Goal: Information Seeking & Learning: Learn about a topic

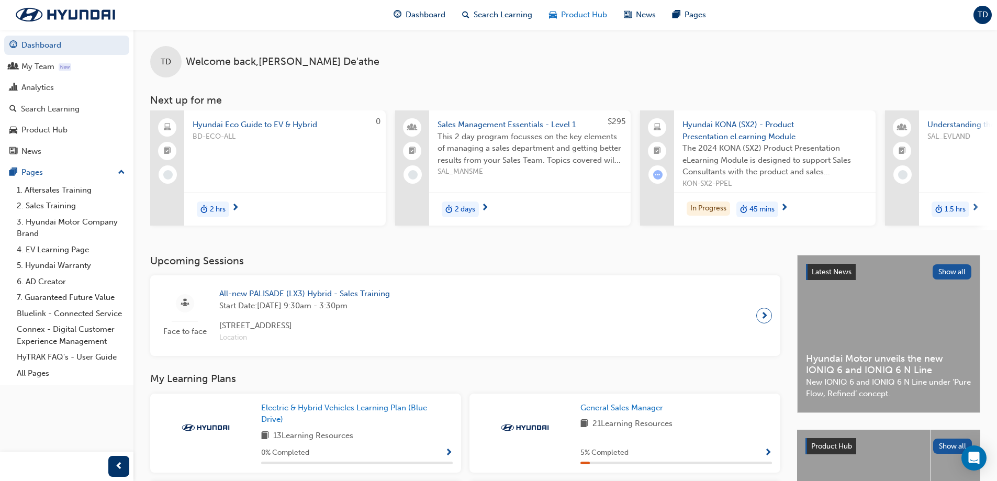
click at [561, 14] on span "Product Hub" at bounding box center [584, 15] width 46 height 12
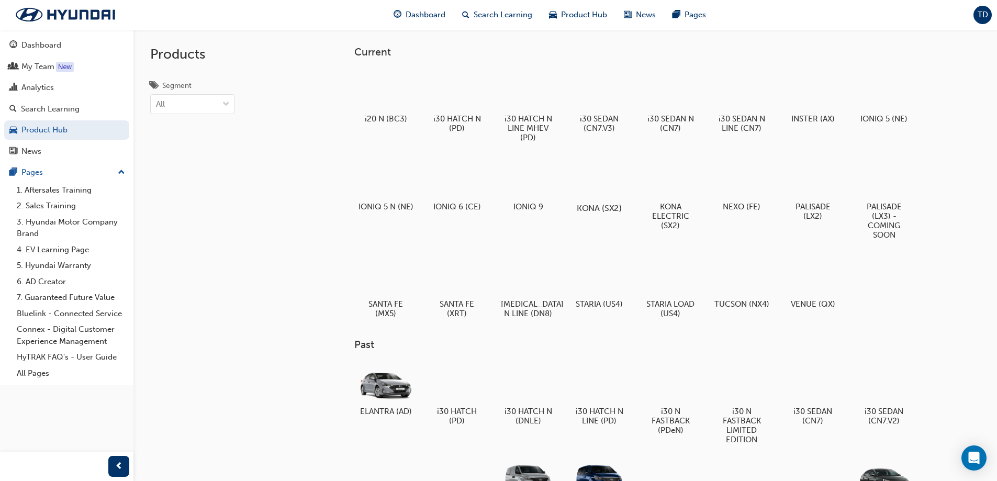
click at [590, 174] on div at bounding box center [599, 178] width 58 height 42
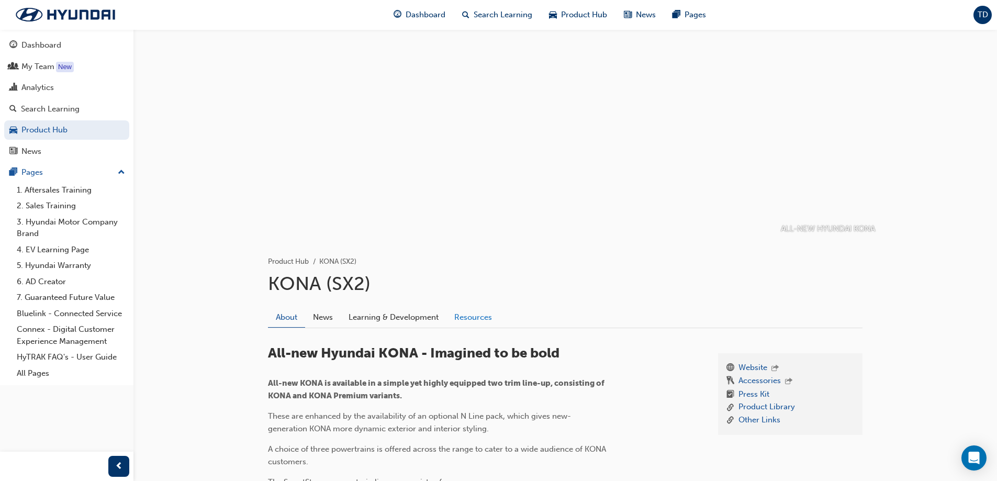
click at [470, 317] on link "Resources" at bounding box center [472, 317] width 53 height 20
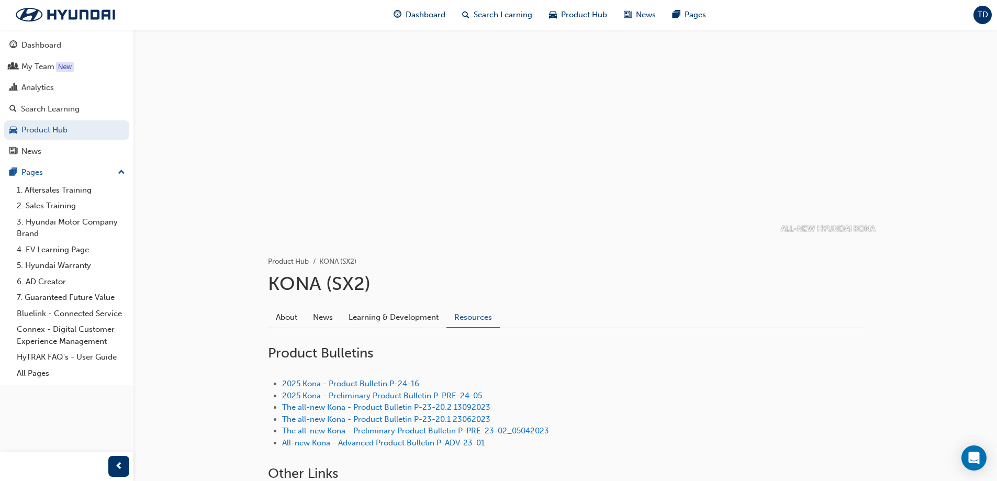
click at [373, 373] on div "2025 Kona - Product Bulletin P-24-16 2025 Kona - Preliminary Product Bulletin P…" at bounding box center [565, 413] width 594 height 104
click at [378, 380] on link "2025 Kona - Product Bulletin P-24-16" at bounding box center [350, 383] width 137 height 9
